Goal: Information Seeking & Learning: Find contact information

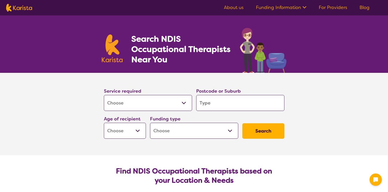
select select "[MEDICAL_DATA]"
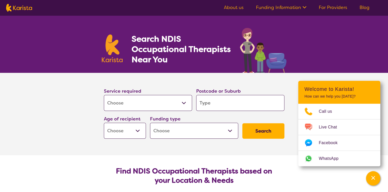
click at [249, 102] on input "search" at bounding box center [240, 103] width 88 height 16
type input "3"
type input "30"
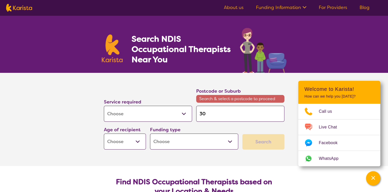
type input "301"
type input "3016"
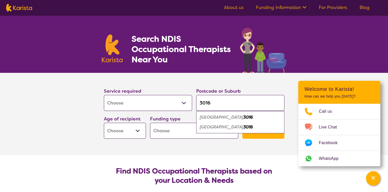
type input "3016"
click at [243, 123] on button "Search" at bounding box center [264, 130] width 42 height 15
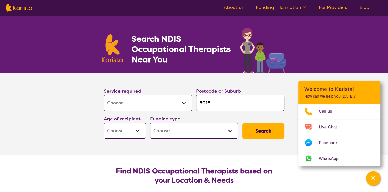
click at [167, 132] on select "Home Care Package (HCP) National Disability Insurance Scheme (NDIS) I don't know" at bounding box center [194, 130] width 88 height 16
select select "HCP"
click at [150, 122] on select "Home Care Package (HCP) National Disability Insurance Scheme (NDIS) I don't know" at bounding box center [194, 130] width 88 height 16
select select "HCP"
click at [247, 131] on button "Search" at bounding box center [264, 130] width 42 height 15
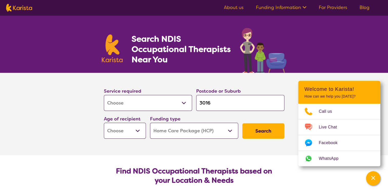
click at [131, 126] on select "Early Childhood - 0 to 9 Child - 10 to 11 Adolescent - 12 to 17 Adult - 18 to 6…" at bounding box center [125, 130] width 42 height 16
select select "AG"
click at [104, 122] on select "Early Childhood - 0 to 9 Child - 10 to 11 Adolescent - 12 to 17 Adult - 18 to 6…" at bounding box center [125, 130] width 42 height 16
select select "AG"
click at [269, 137] on button "Search" at bounding box center [264, 130] width 42 height 15
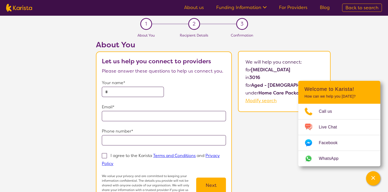
select select "[MEDICAL_DATA]"
select select "AG"
select select "HCP"
select select "[MEDICAL_DATA]"
select select "AG"
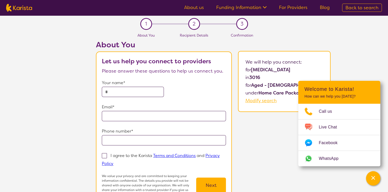
select select "HCP"
